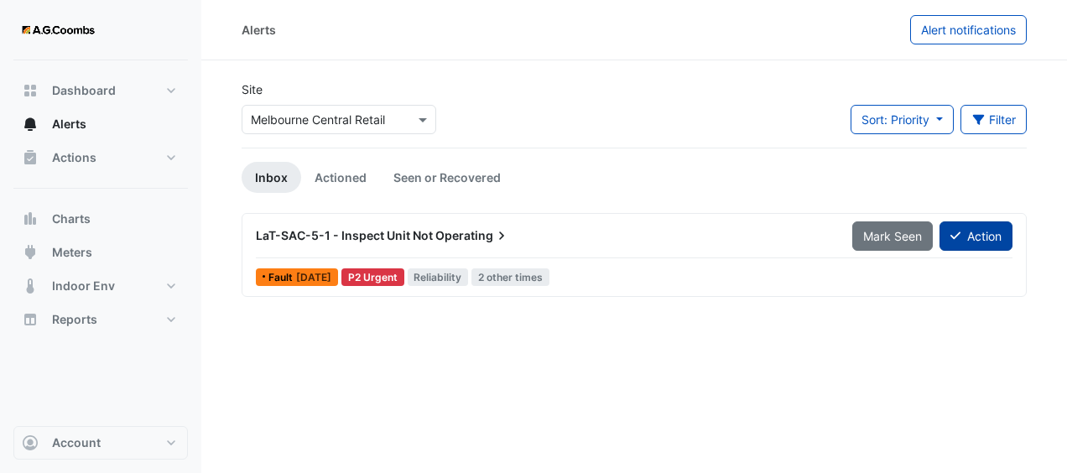
click at [966, 238] on button "Action" at bounding box center [975, 235] width 73 height 29
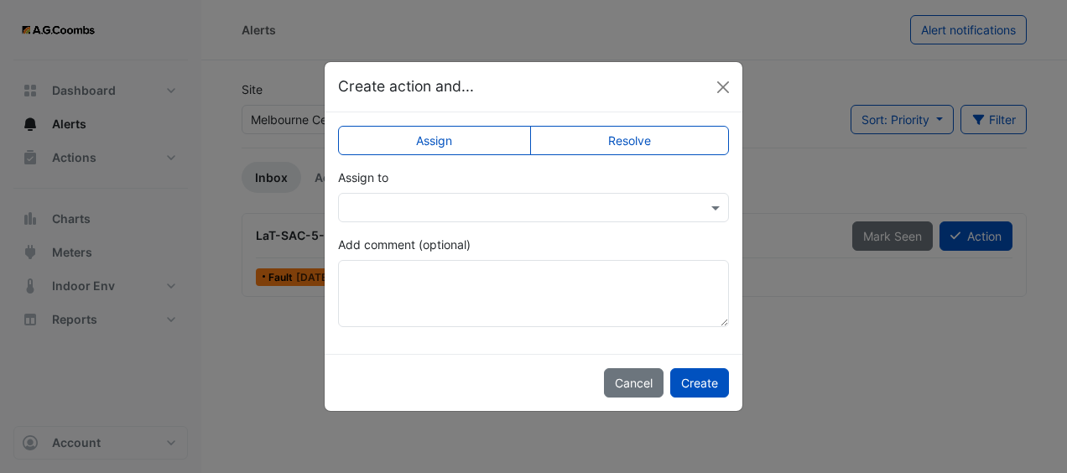
click at [584, 211] on input "text" at bounding box center [516, 209] width 339 height 18
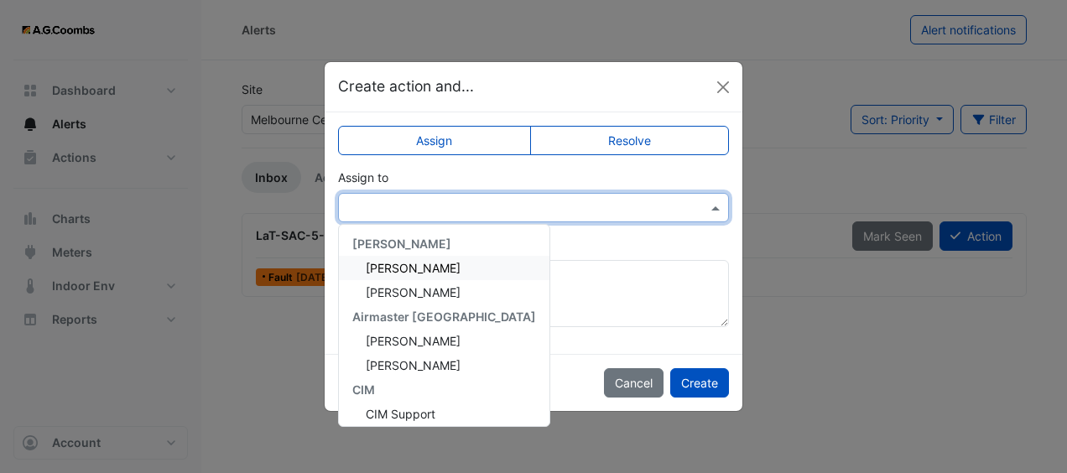
click at [448, 268] on span "Anthony Armstrong" at bounding box center [413, 268] width 95 height 14
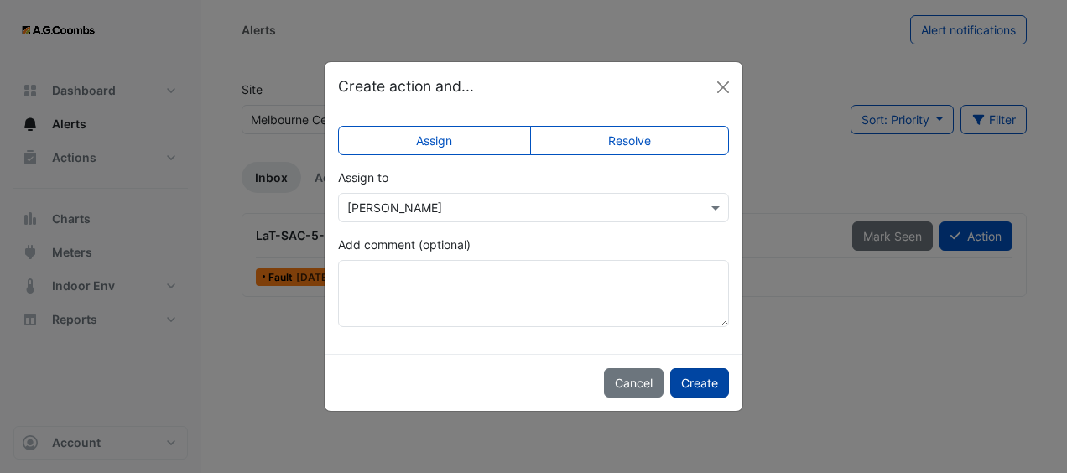
click at [699, 380] on button "Create" at bounding box center [699, 382] width 59 height 29
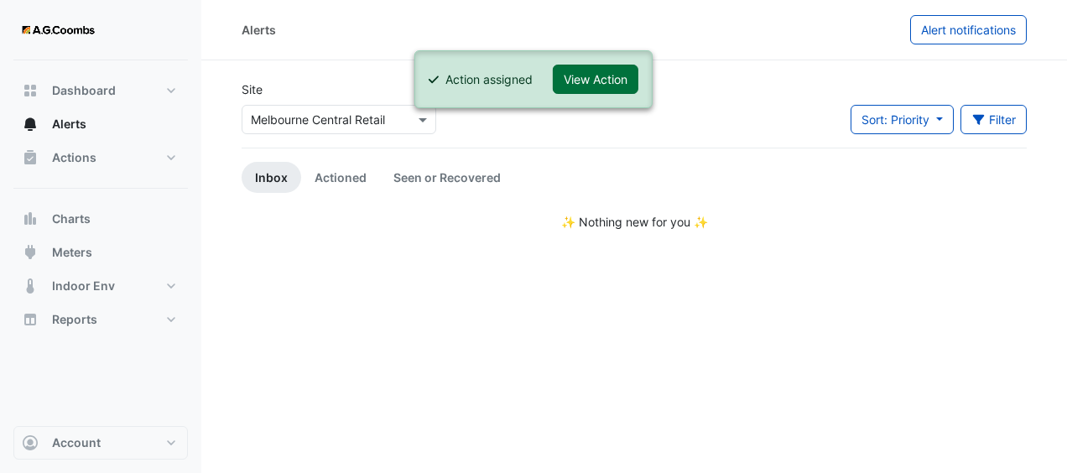
drag, startPoint x: 591, startPoint y: 67, endPoint x: 595, endPoint y: 84, distance: 17.1
click at [591, 72] on button "View Action" at bounding box center [596, 79] width 86 height 29
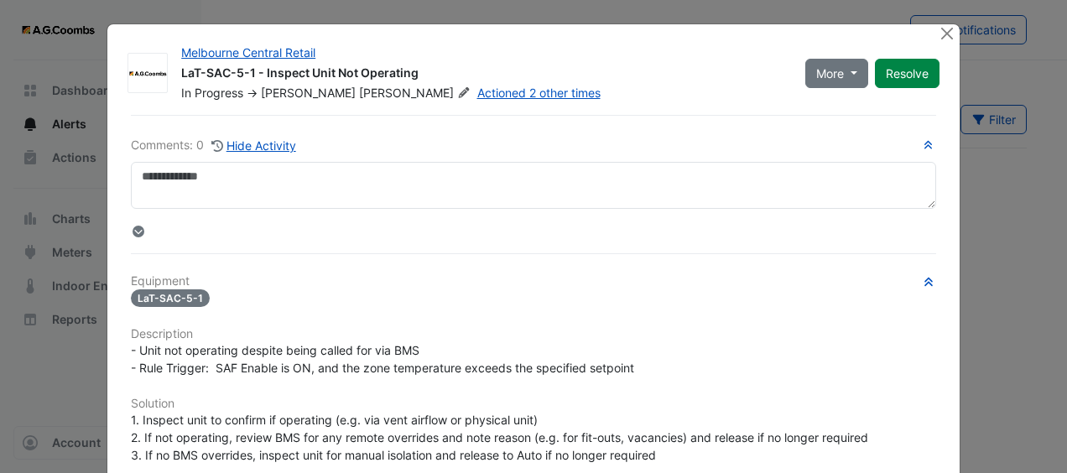
click at [595, 85] on div "In Progress -> Anthony Armstrong Actioned 2 other times" at bounding box center [482, 93] width 607 height 17
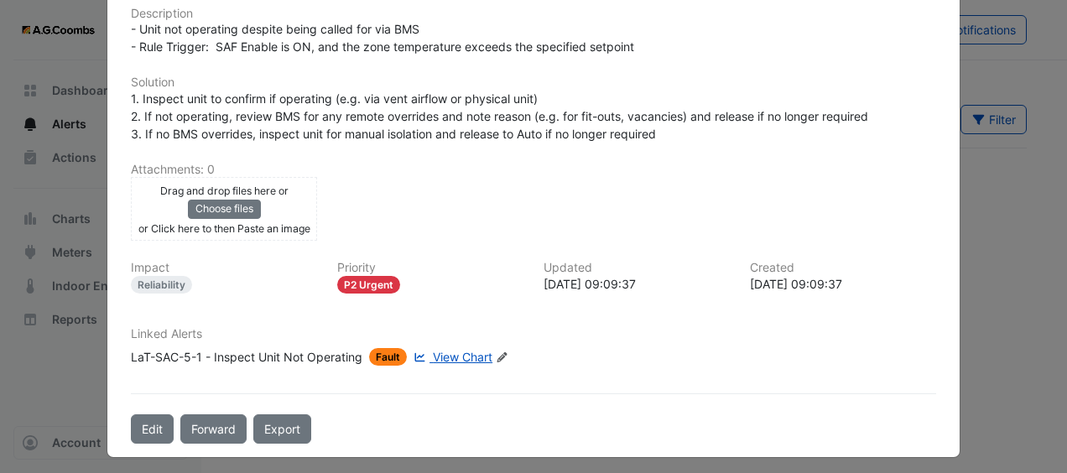
scroll to position [353, 0]
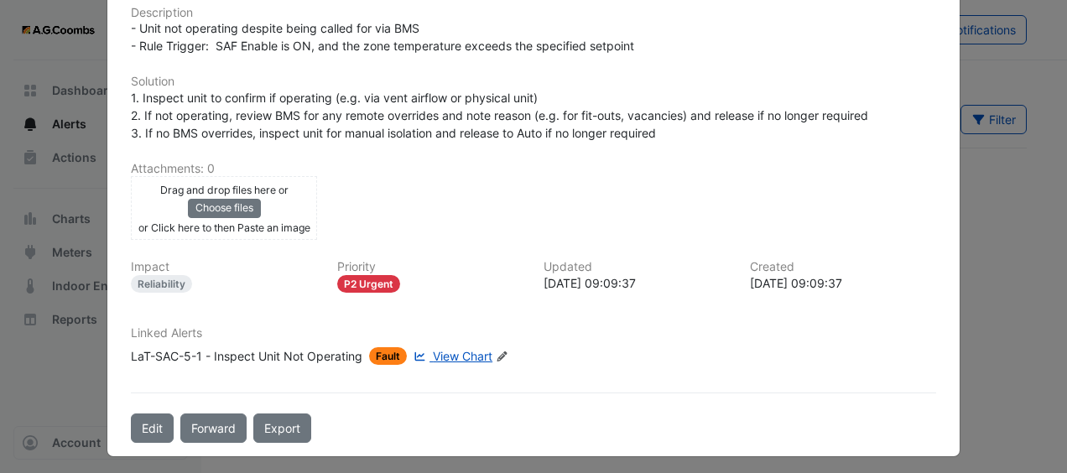
click at [454, 356] on span "View Chart" at bounding box center [463, 356] width 60 height 14
